Goal: Navigation & Orientation: Understand site structure

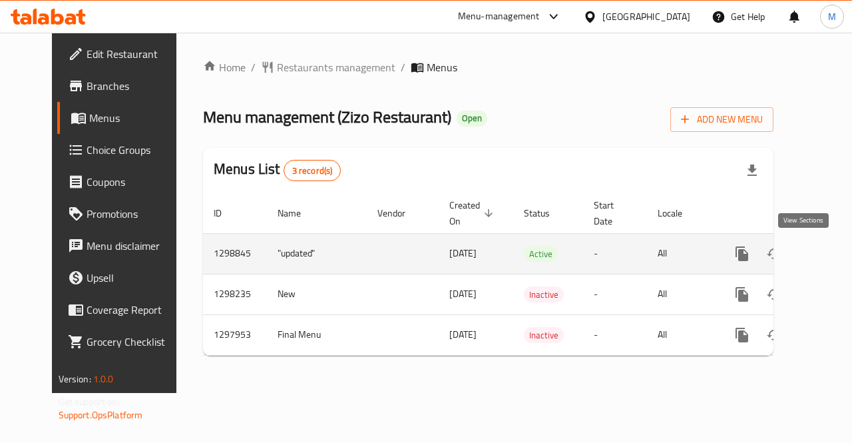
click at [830, 254] on icon "enhanced table" at bounding box center [838, 254] width 16 height 16
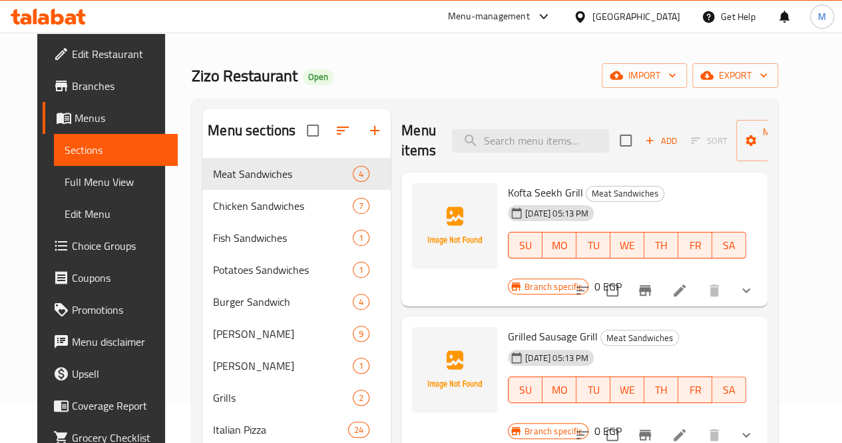
scroll to position [45, 0]
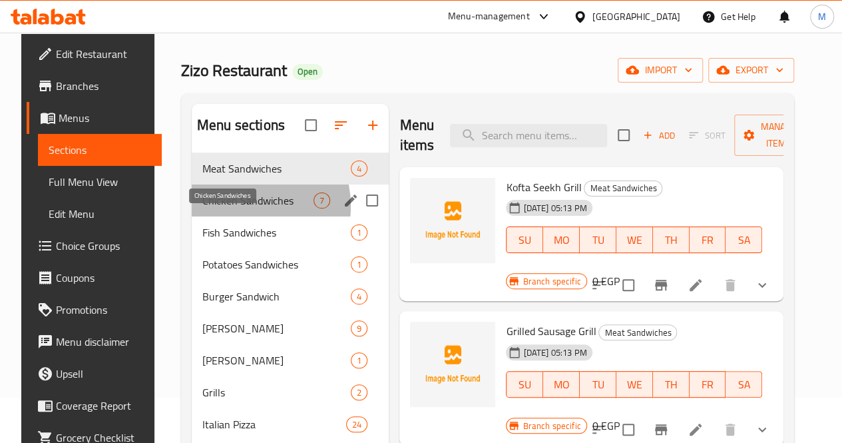
click at [225, 208] on span "Chicken Sandwiches" at bounding box center [257, 200] width 111 height 16
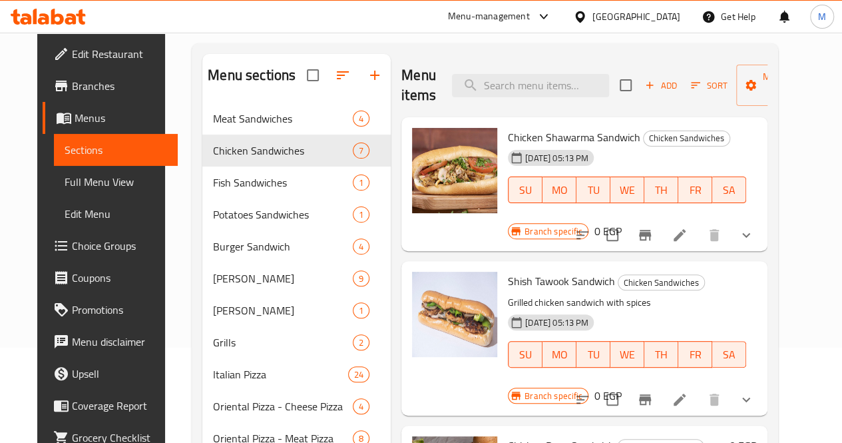
scroll to position [82, 0]
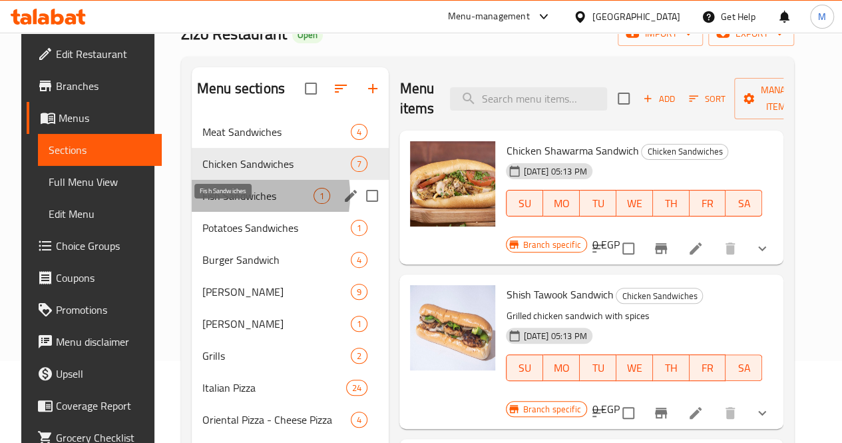
click at [228, 204] on span "Fish Sandwiches" at bounding box center [257, 196] width 111 height 16
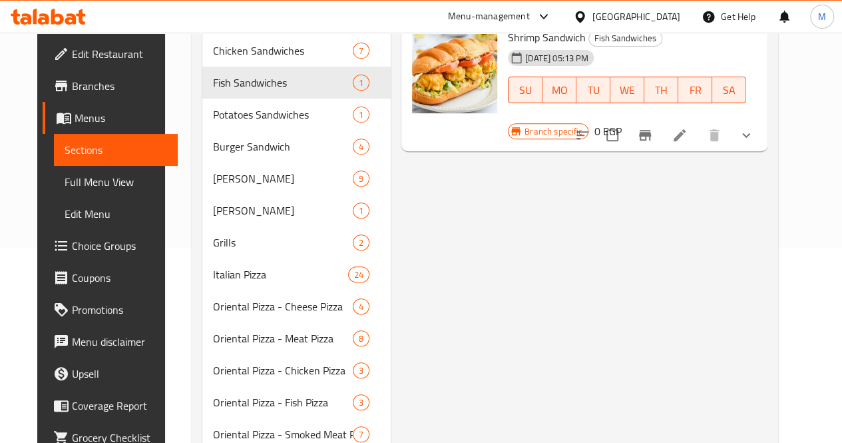
scroll to position [192, 0]
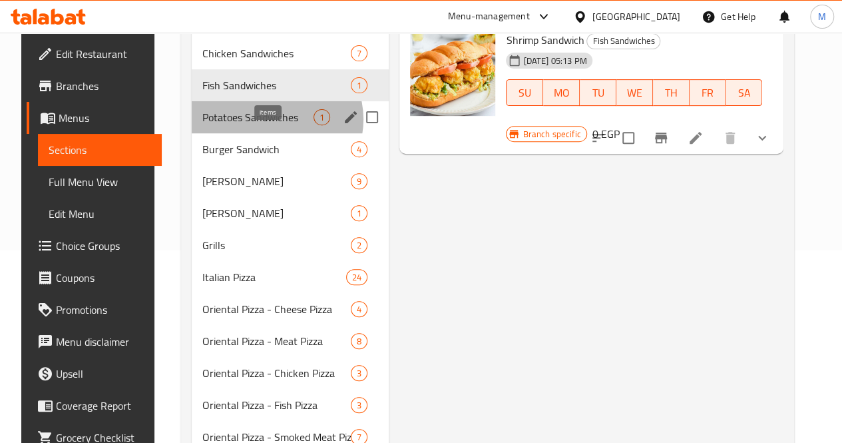
click at [314, 124] on span "1" at bounding box center [321, 117] width 15 height 13
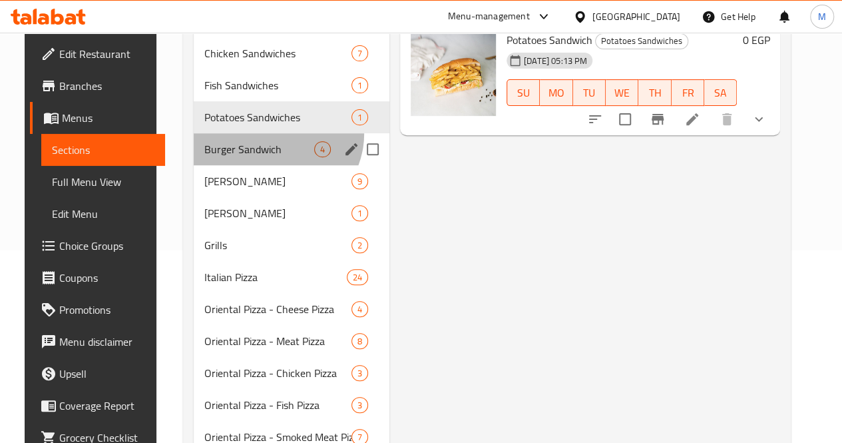
click at [260, 154] on div "Burger Sandwich 4" at bounding box center [292, 149] width 196 height 32
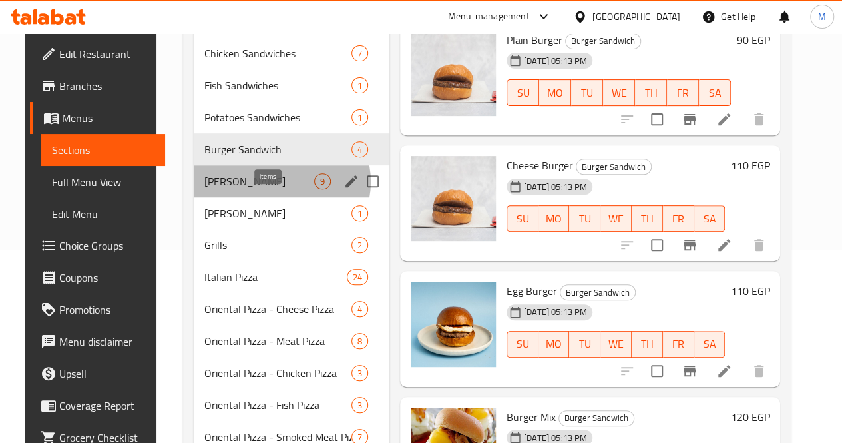
click at [315, 188] on span "9" at bounding box center [322, 181] width 15 height 13
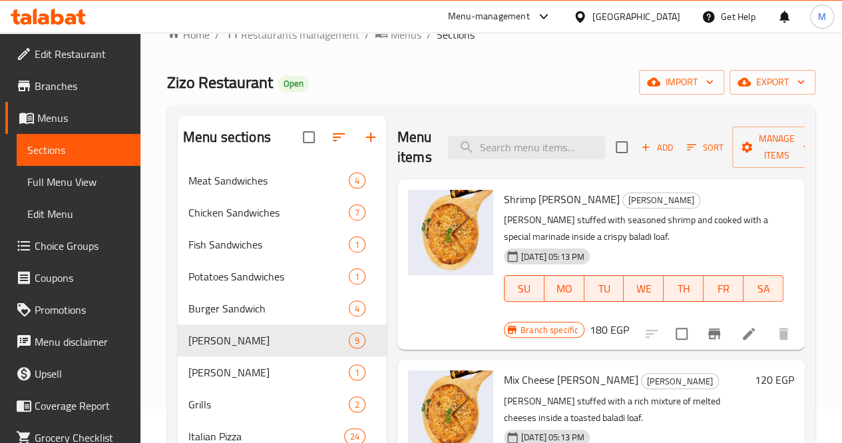
scroll to position [36, 0]
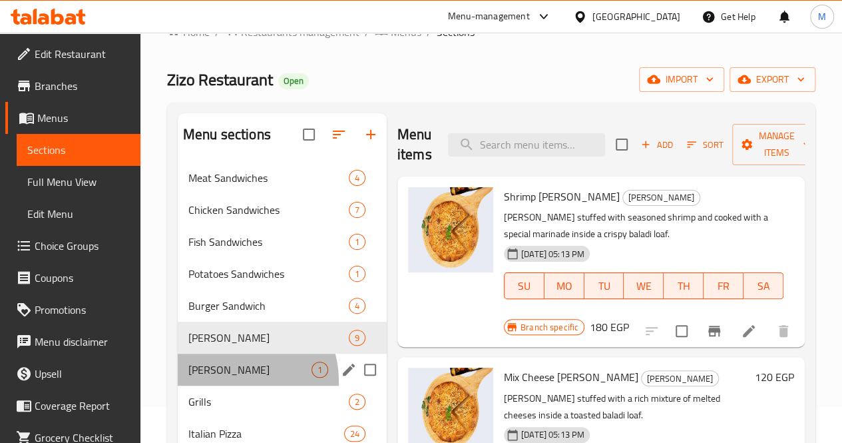
click at [240, 385] on div "[PERSON_NAME] 1" at bounding box center [282, 369] width 209 height 32
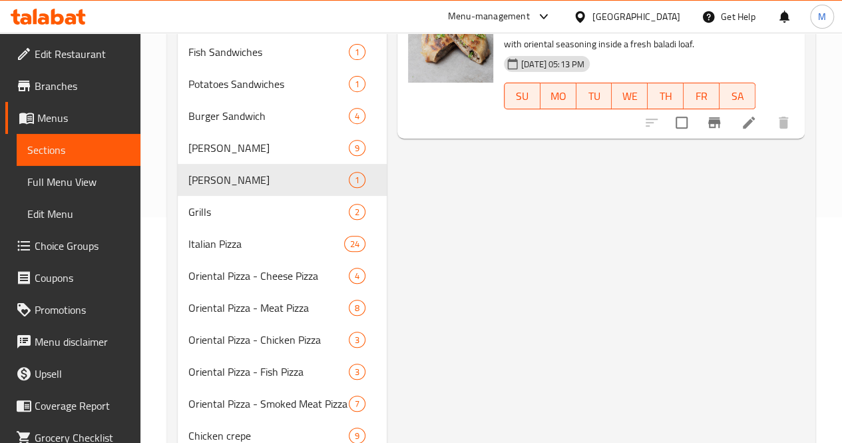
scroll to position [235, 0]
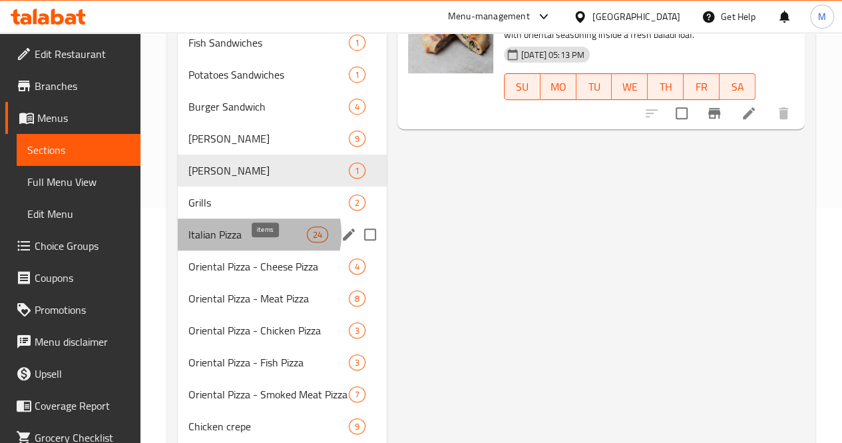
click at [308, 241] on span "24" at bounding box center [318, 234] width 20 height 13
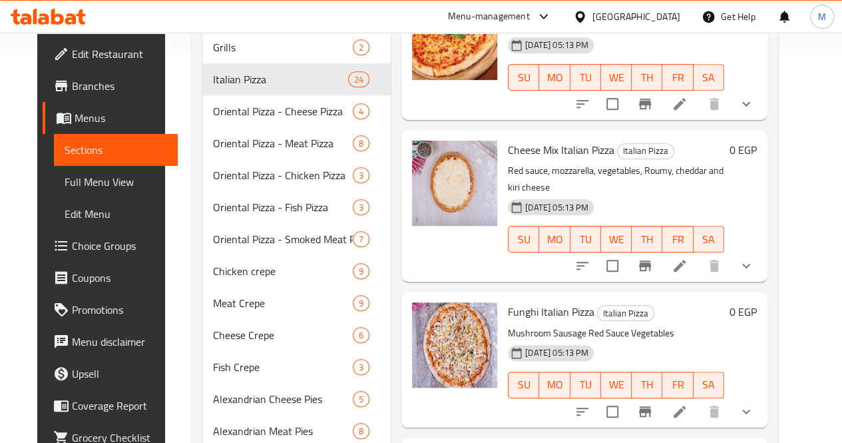
scroll to position [389, 0]
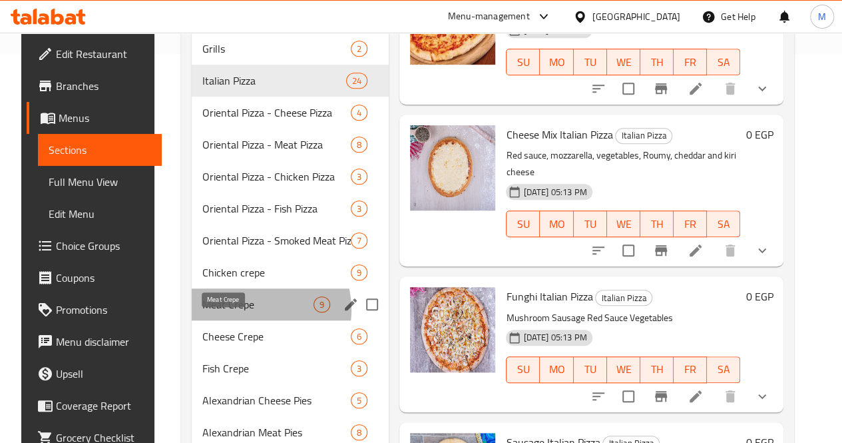
click at [237, 312] on span "Meat Crepe" at bounding box center [257, 304] width 111 height 16
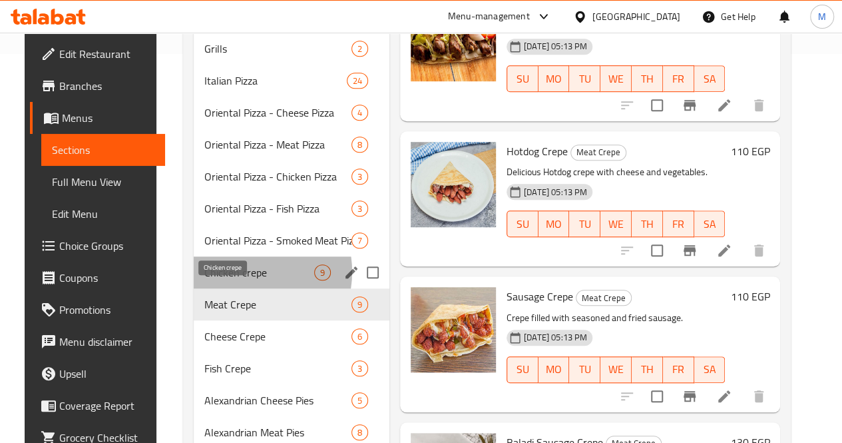
click at [228, 280] on span "Chicken crepe" at bounding box center [259, 272] width 110 height 16
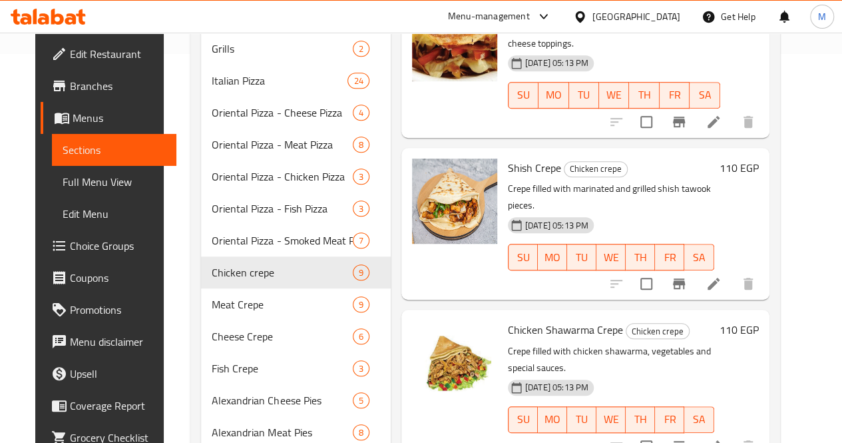
scroll to position [807, 0]
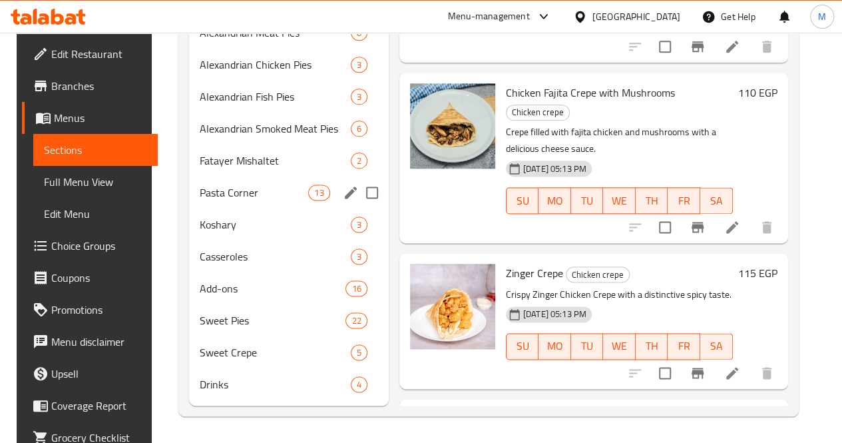
click at [260, 178] on div "Pasta Corner 13" at bounding box center [289, 192] width 200 height 32
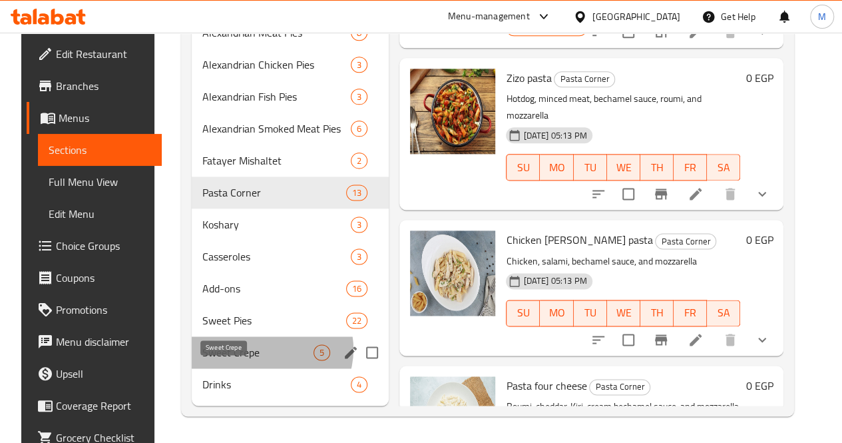
click at [257, 349] on span "Sweet Crepe" at bounding box center [257, 352] width 111 height 16
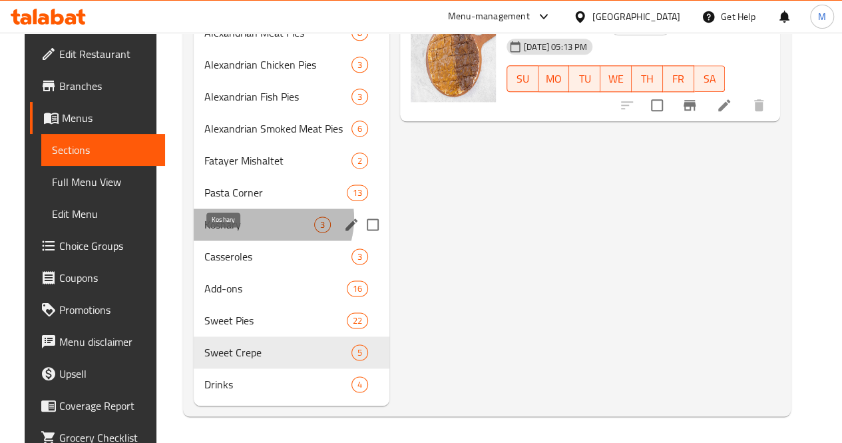
click at [251, 219] on span "Koshary" at bounding box center [259, 224] width 110 height 16
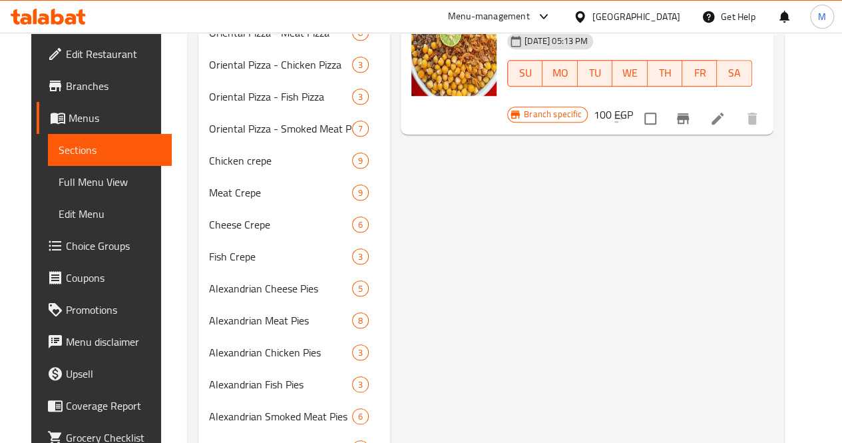
scroll to position [497, 0]
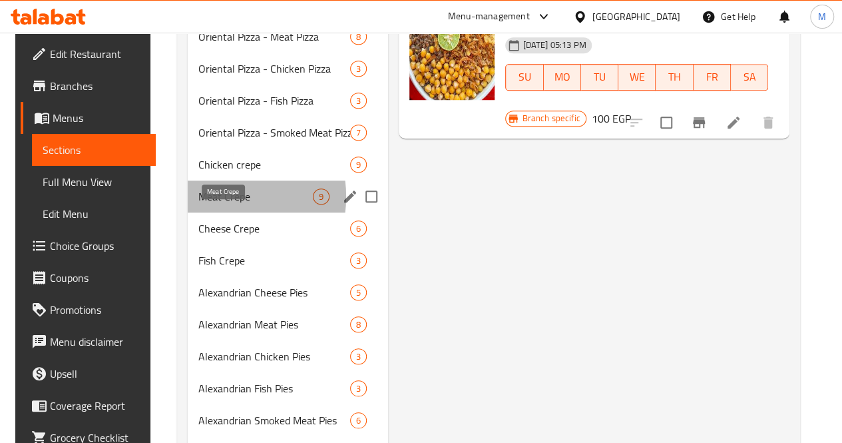
click at [211, 204] on span "Meat Crepe" at bounding box center [255, 196] width 114 height 16
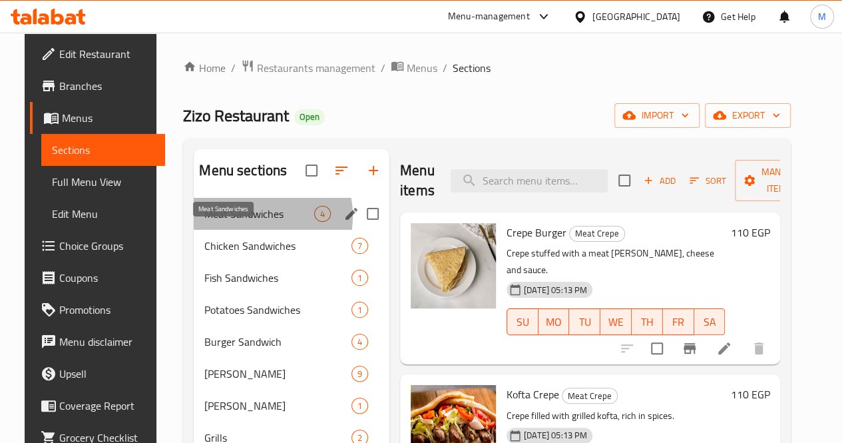
click at [239, 222] on span "Meat Sandwiches" at bounding box center [259, 214] width 110 height 16
